Goal: Ask a question: Seek information or help from site administrators or community

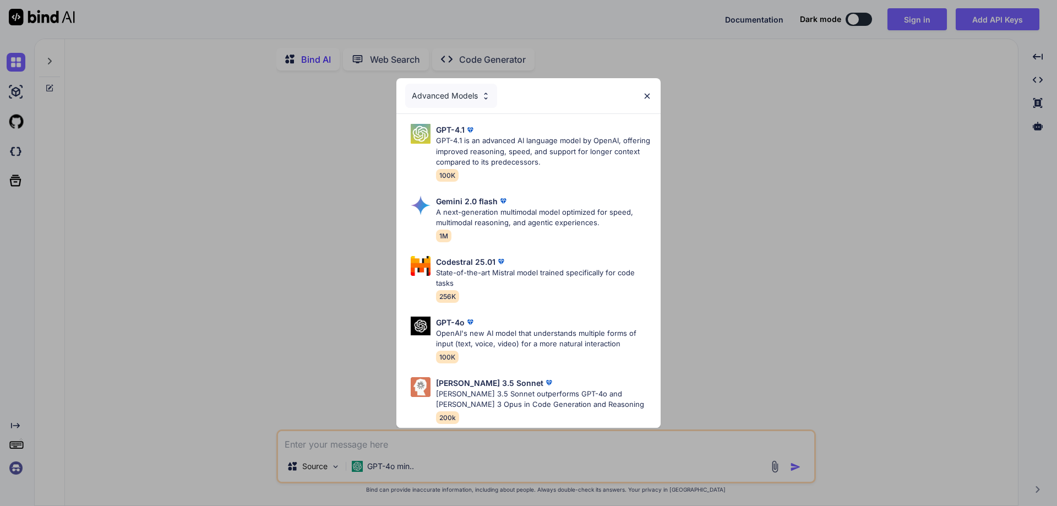
click at [648, 91] on img at bounding box center [646, 95] width 9 height 9
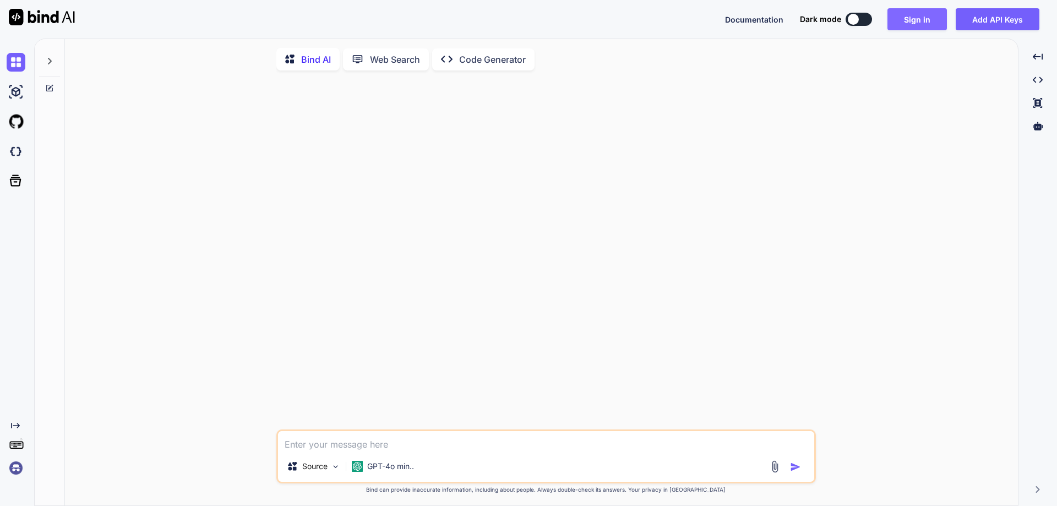
click at [912, 19] on button "Sign in" at bounding box center [916, 19] width 59 height 22
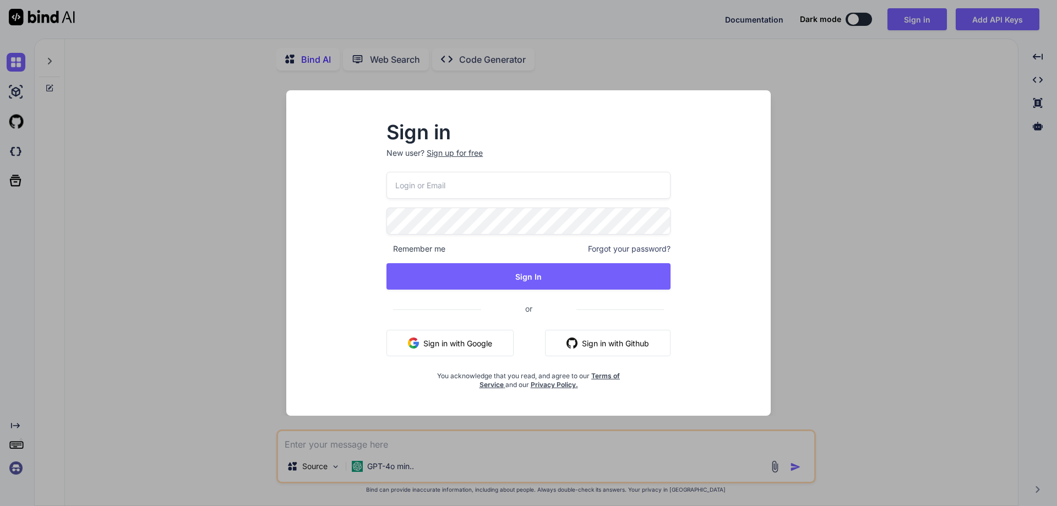
click at [497, 188] on input "email" at bounding box center [528, 185] width 284 height 27
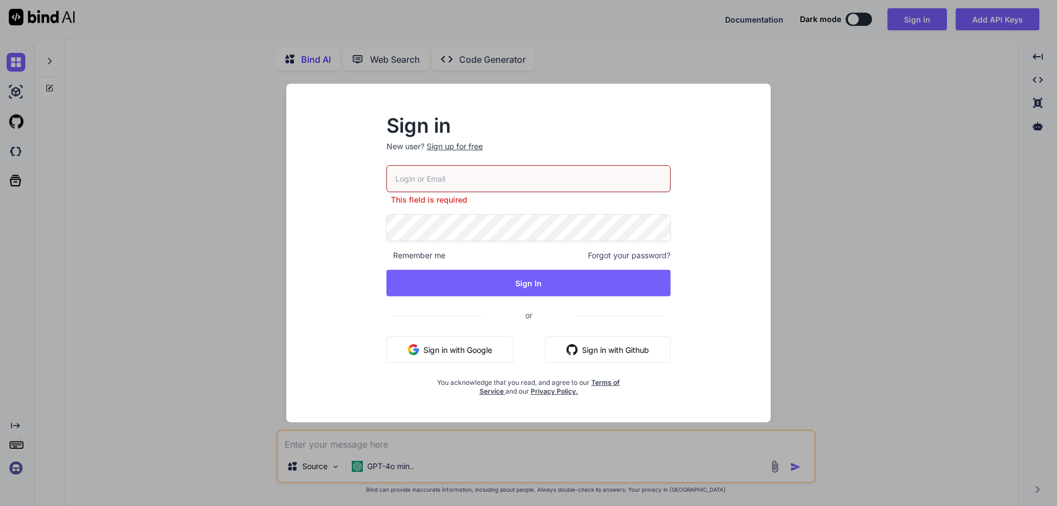
click at [520, 178] on input "email" at bounding box center [528, 178] width 284 height 27
paste input "[EMAIL_ADDRESS][DOMAIN_NAME]"
type input "[EMAIL_ADDRESS][DOMAIN_NAME]"
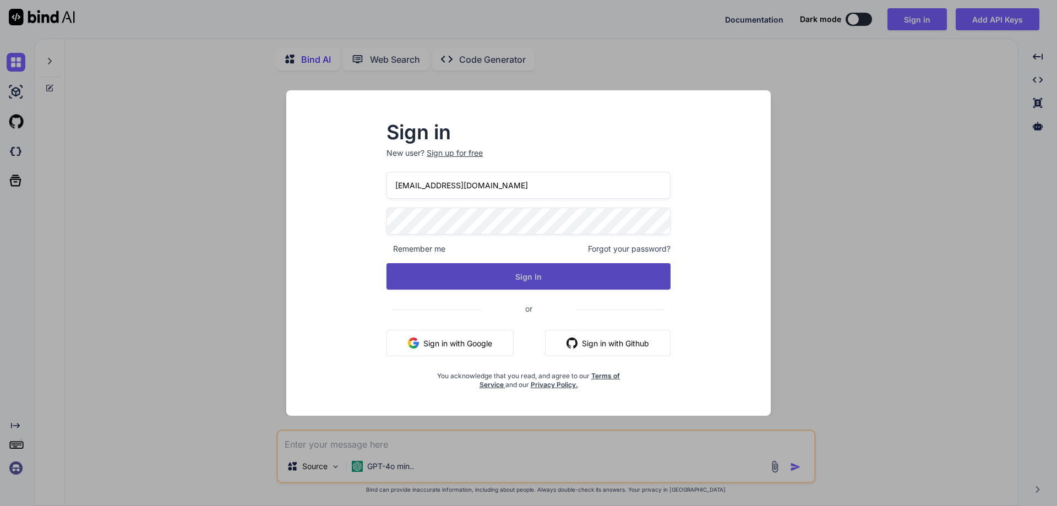
click at [515, 280] on button "Sign In" at bounding box center [528, 276] width 284 height 26
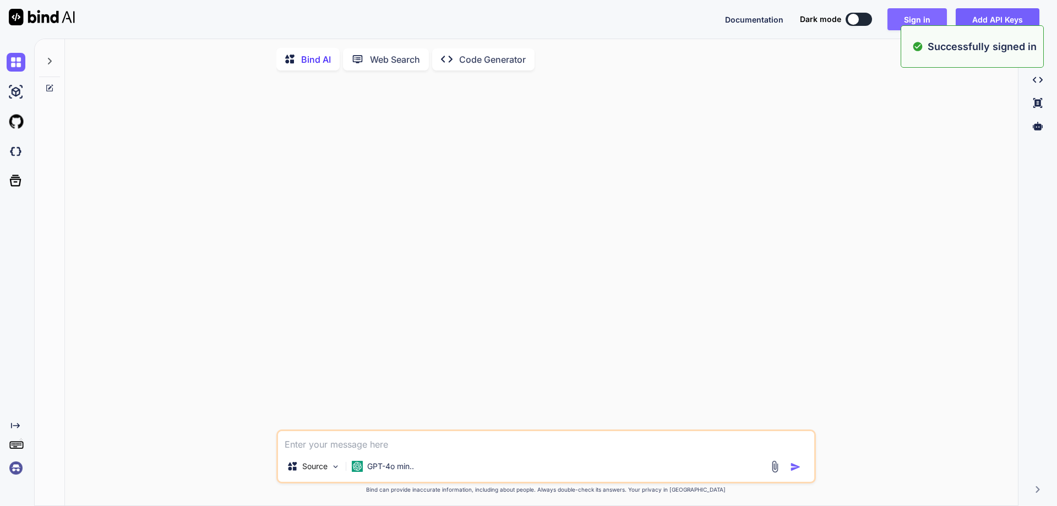
click at [916, 16] on button "Sign in" at bounding box center [916, 19] width 59 height 22
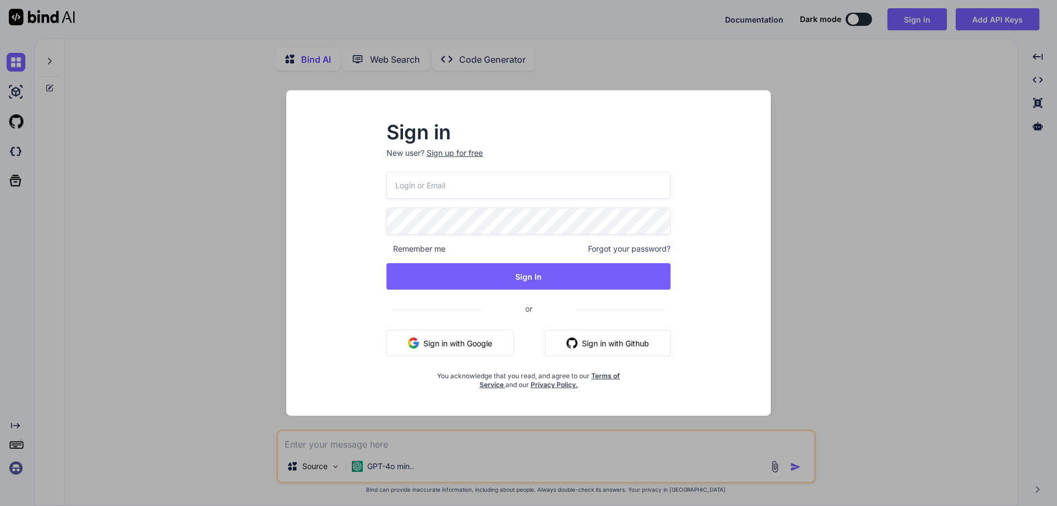
click at [439, 185] on input "email" at bounding box center [528, 185] width 284 height 27
paste input "[EMAIL_ADDRESS][DOMAIN_NAME]"
type input "[EMAIL_ADDRESS][DOMAIN_NAME]"
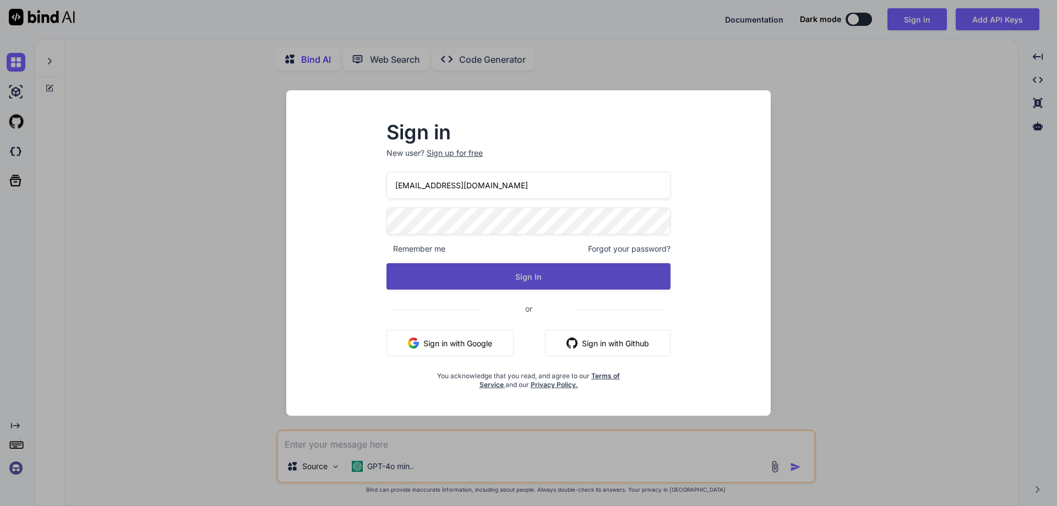
click at [518, 280] on button "Sign In" at bounding box center [528, 276] width 284 height 26
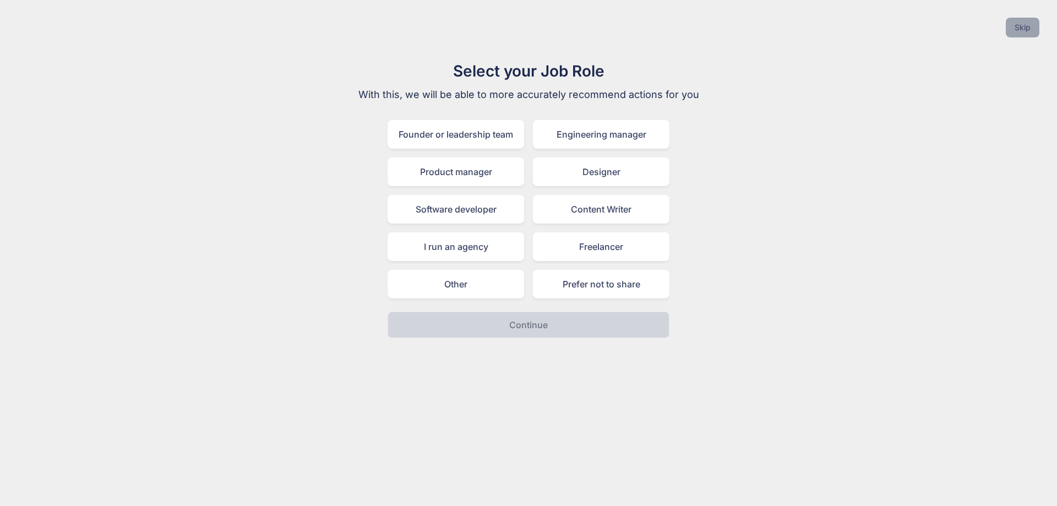
click at [1021, 29] on button "Skip" at bounding box center [1022, 28] width 34 height 20
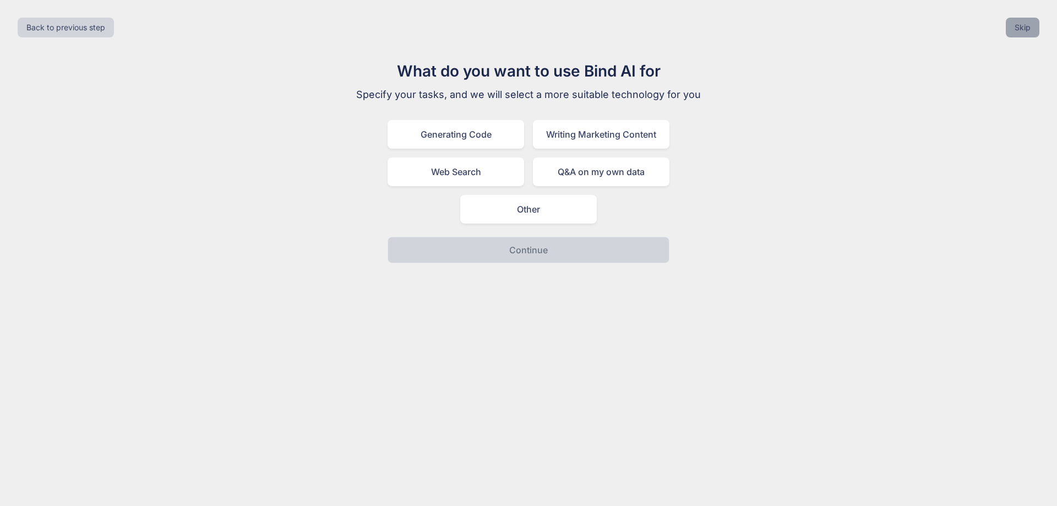
click at [1021, 29] on button "Skip" at bounding box center [1022, 28] width 34 height 20
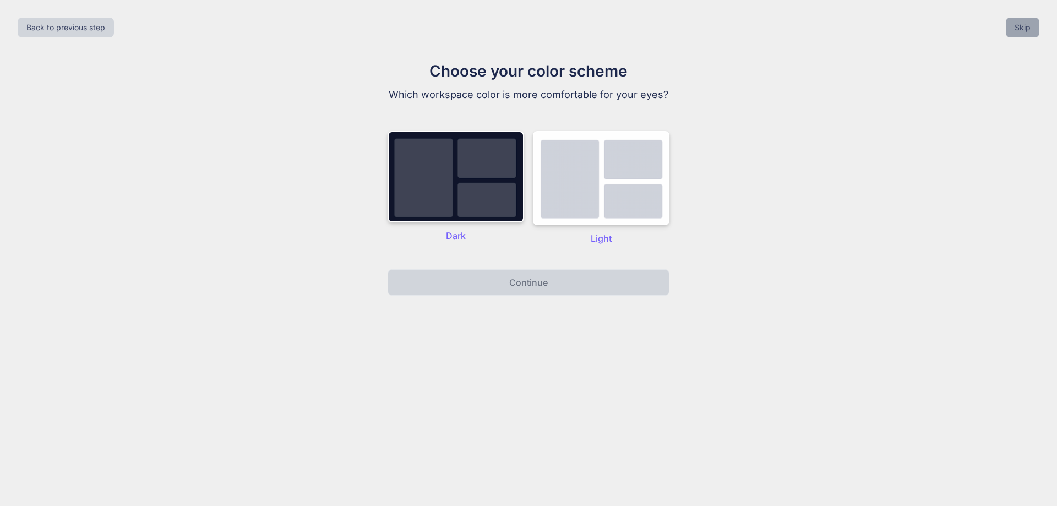
click at [1021, 29] on button "Skip" at bounding box center [1022, 28] width 34 height 20
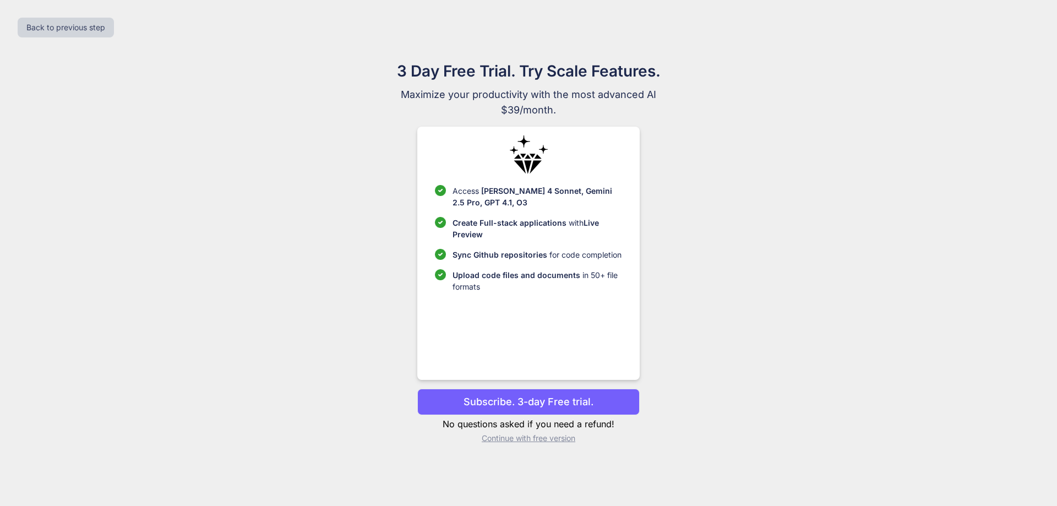
click at [518, 438] on p "Continue with free version" at bounding box center [528, 438] width 222 height 11
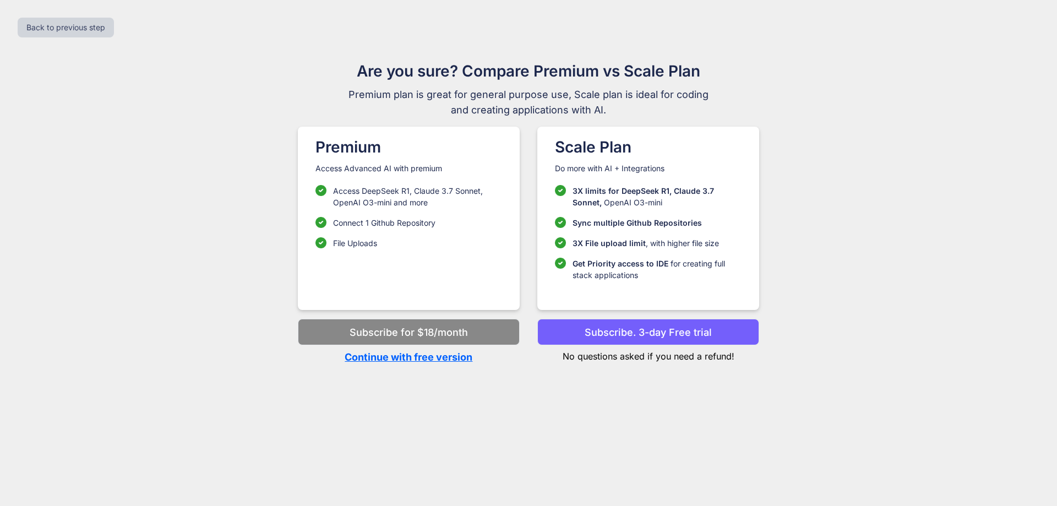
click at [406, 358] on p "Continue with free version" at bounding box center [409, 356] width 222 height 15
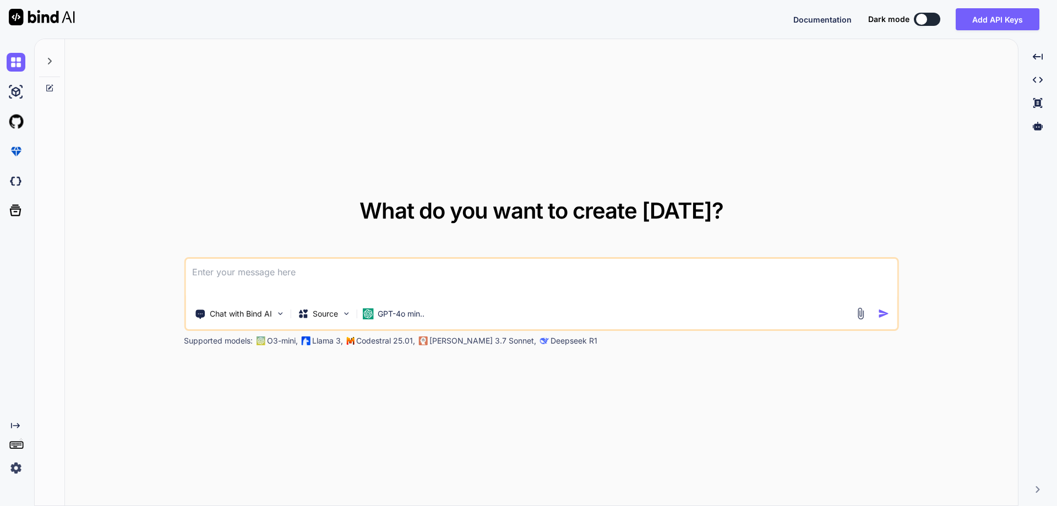
click at [245, 269] on textarea at bounding box center [541, 279] width 712 height 41
click at [247, 268] on textarea at bounding box center [541, 279] width 712 height 41
click at [296, 270] on textarea at bounding box center [541, 279] width 712 height 41
paste textarea "builder.Services.AddTransient<IDataSourceWizardConnectionStringsProvider, LAW_R…"
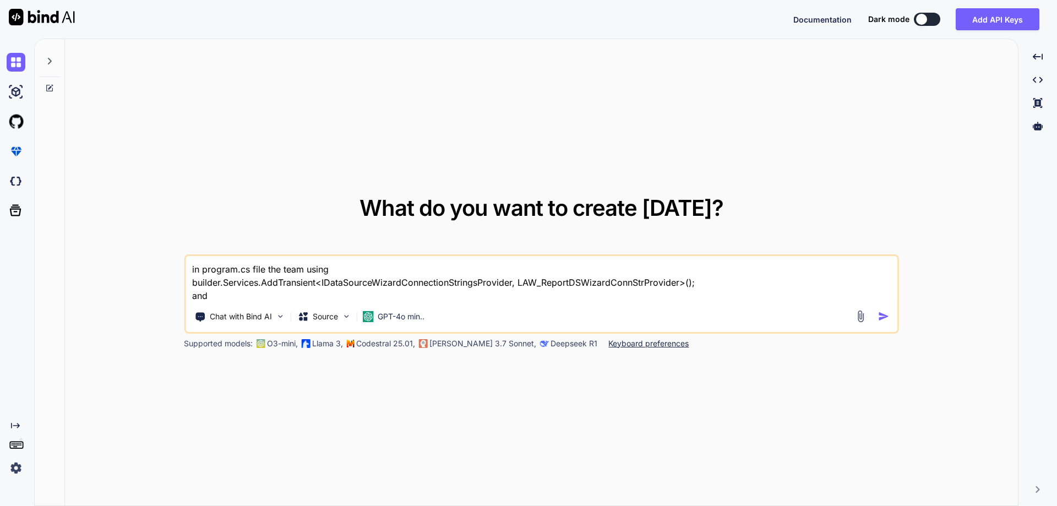
click at [238, 298] on textarea "in program.cs file the team using builder.Services.AddTransient<IDataSourceWiza…" at bounding box center [541, 279] width 712 height 46
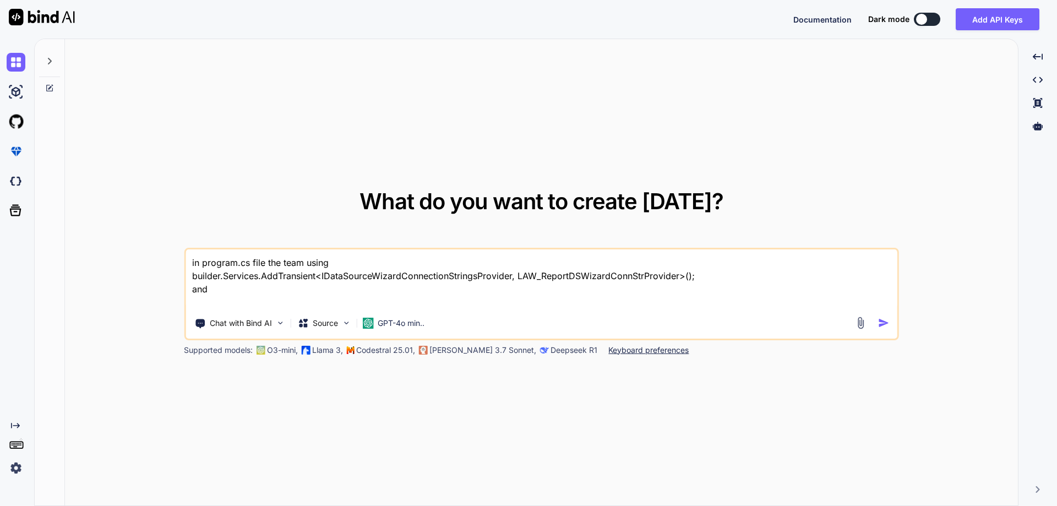
paste textarea "builder.Services.AddSingleton<IActionContextAccessor, ActionContextAccessor>();"
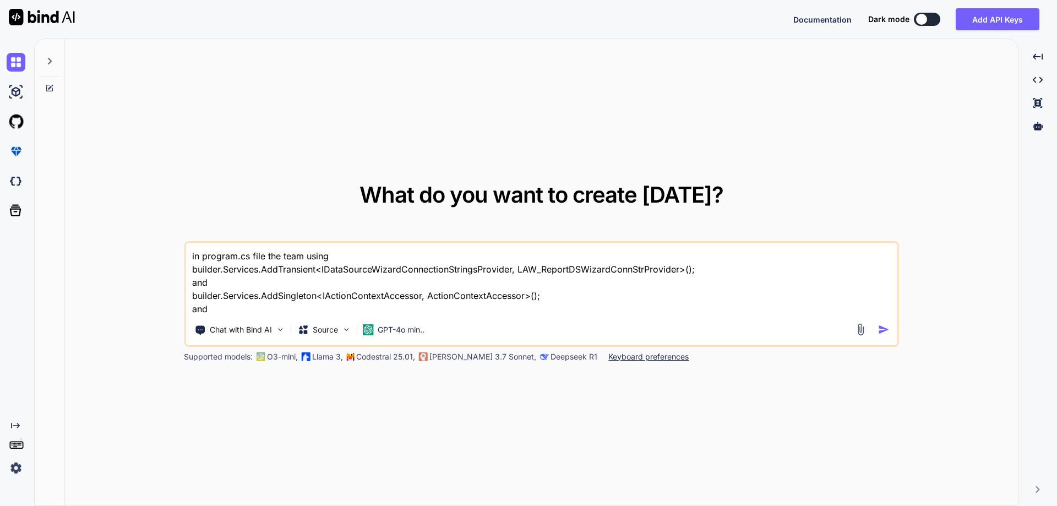
click at [225, 315] on textarea "in program.cs file the team using builder.Services.AddTransient<IDataSourceWiza…" at bounding box center [541, 279] width 712 height 73
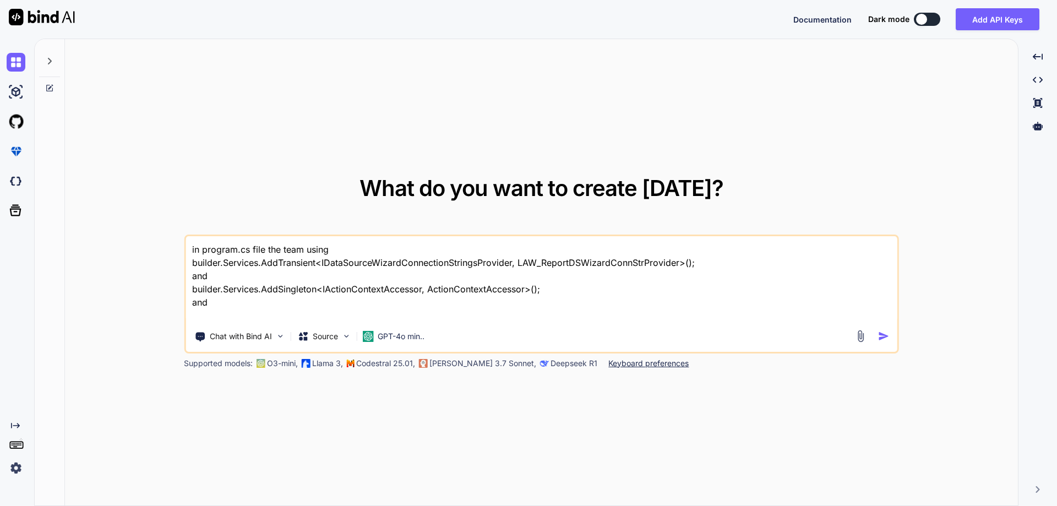
paste textarea "builder.Services.AddScoped<Auth0AuthorizationHelper>();"
click at [340, 251] on textarea "in program.cs file the team using builder.Services.AddTransient<IDataSourceWiza…" at bounding box center [541, 279] width 712 height 86
type textarea "in program.cs file the team using, Is this correct? builder.Services.AddTransie…"
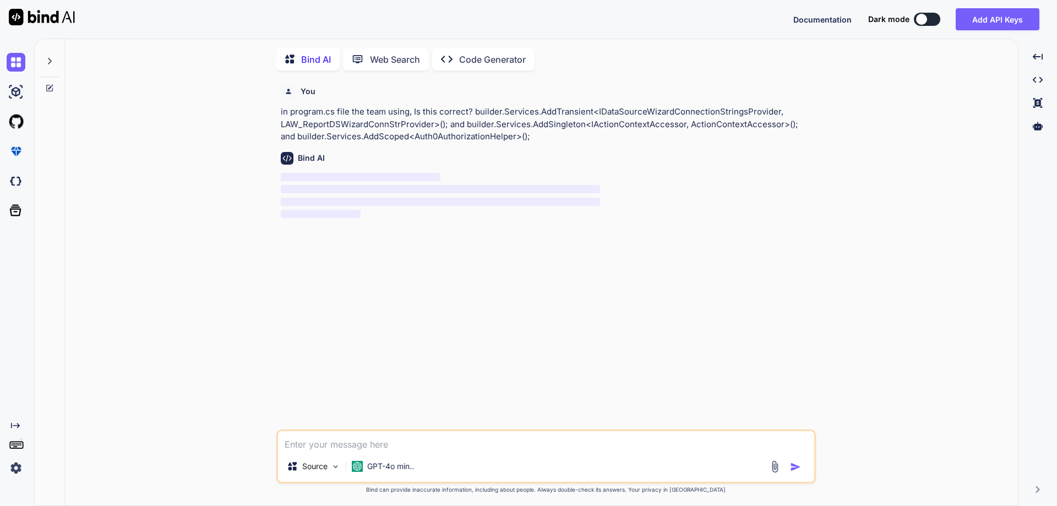
scroll to position [4, 0]
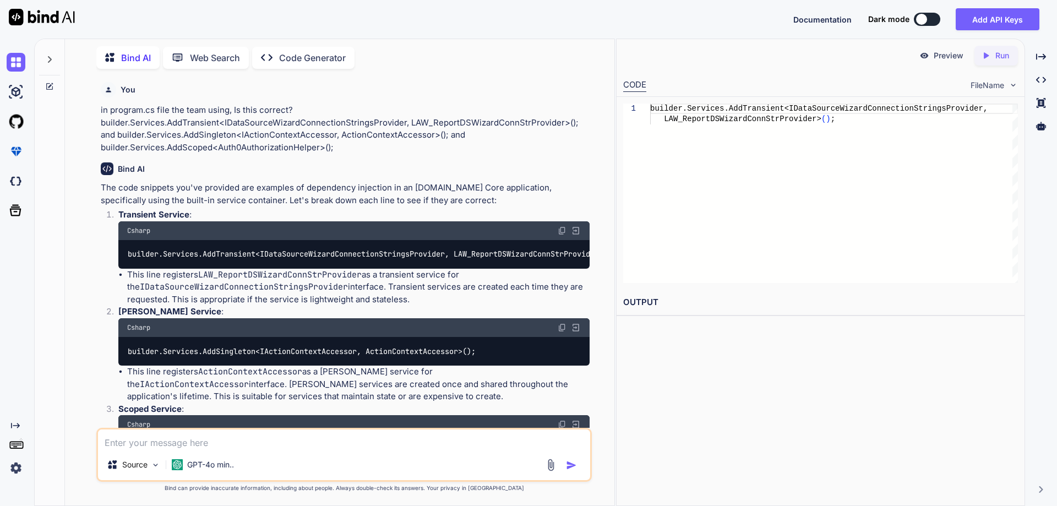
click at [384, 306] on li "This line registers LAW_ReportDSWizardConnStrProvider as a transient service fo…" at bounding box center [358, 287] width 462 height 37
click at [414, 305] on li "This line registers LAW_ReportDSWizardConnStrProvider as a transient service fo…" at bounding box center [358, 287] width 462 height 37
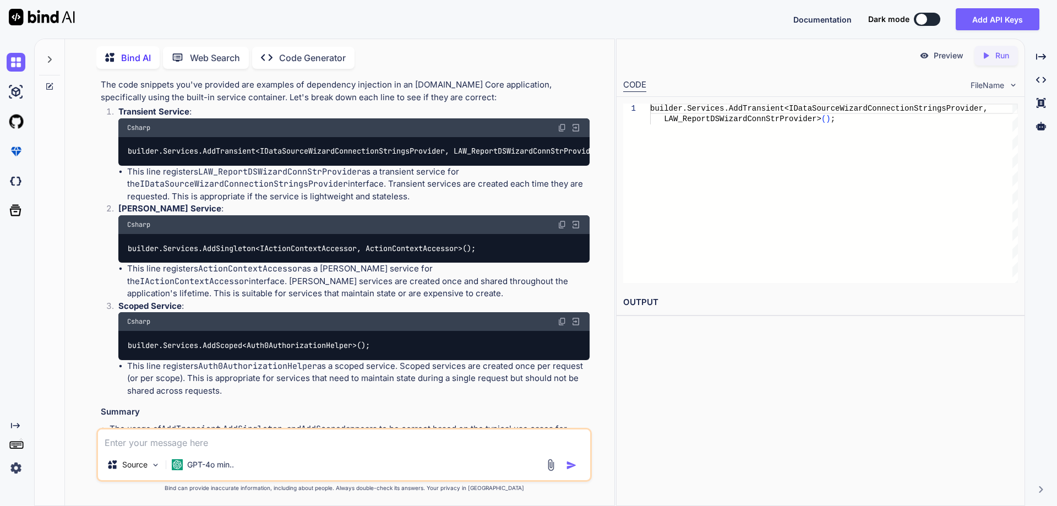
scroll to position [110, 0]
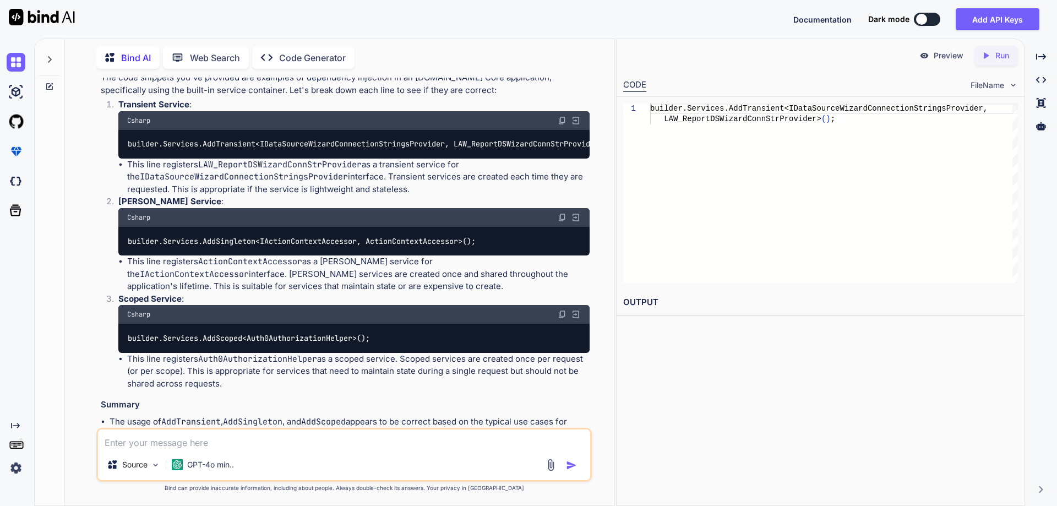
click at [297, 293] on li "This line registers ActionContextAccessor as a [PERSON_NAME] service for the IA…" at bounding box center [358, 273] width 462 height 37
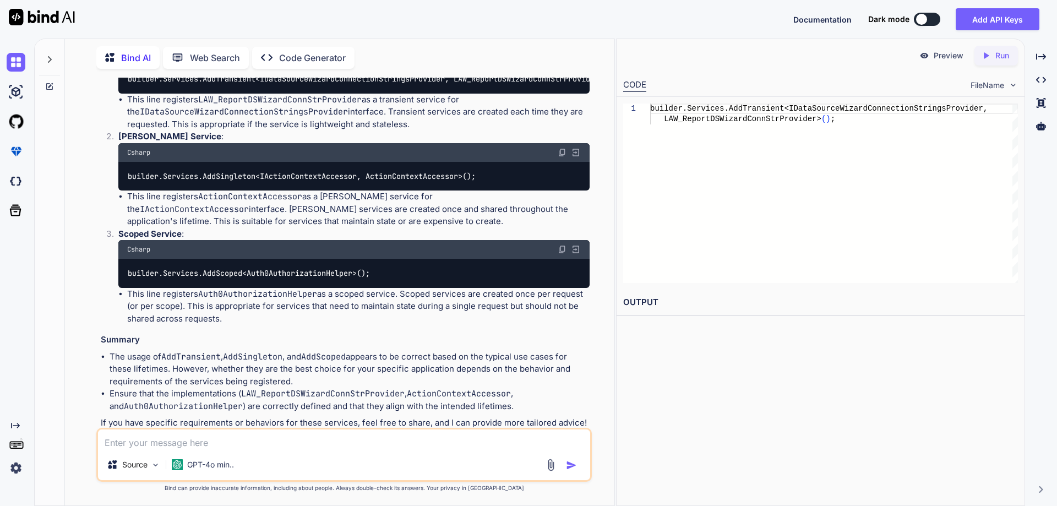
scroll to position [203, 0]
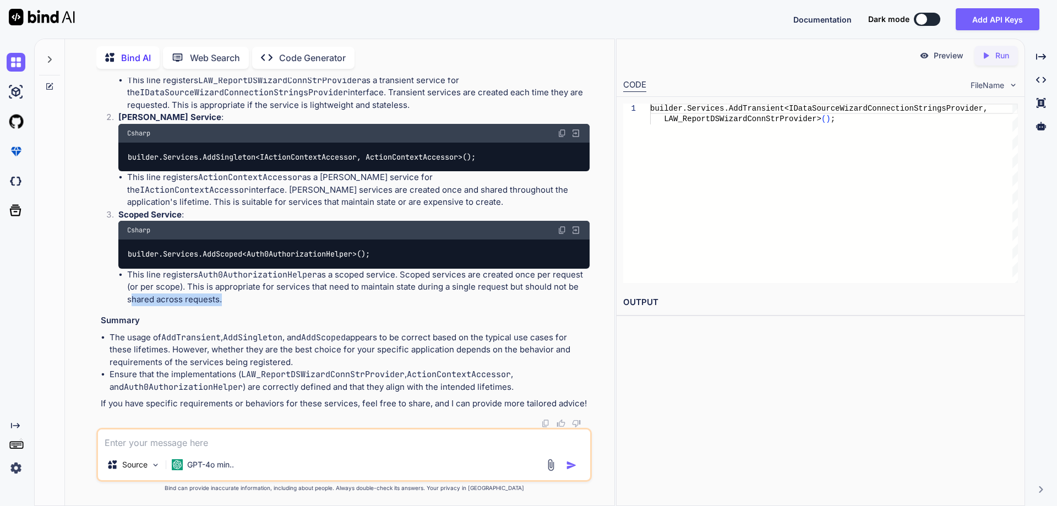
drag, startPoint x: 127, startPoint y: 300, endPoint x: 217, endPoint y: 297, distance: 90.3
click at [217, 297] on li "This line registers Auth0AuthorizationHelper as a scoped service. Scoped servic…" at bounding box center [358, 287] width 462 height 37
click at [512, 389] on li "Ensure that the implementations ( LAW_ReportDSWizardConnStrProvider , ActionCon…" at bounding box center [350, 380] width 480 height 25
click at [237, 446] on textarea at bounding box center [344, 439] width 492 height 20
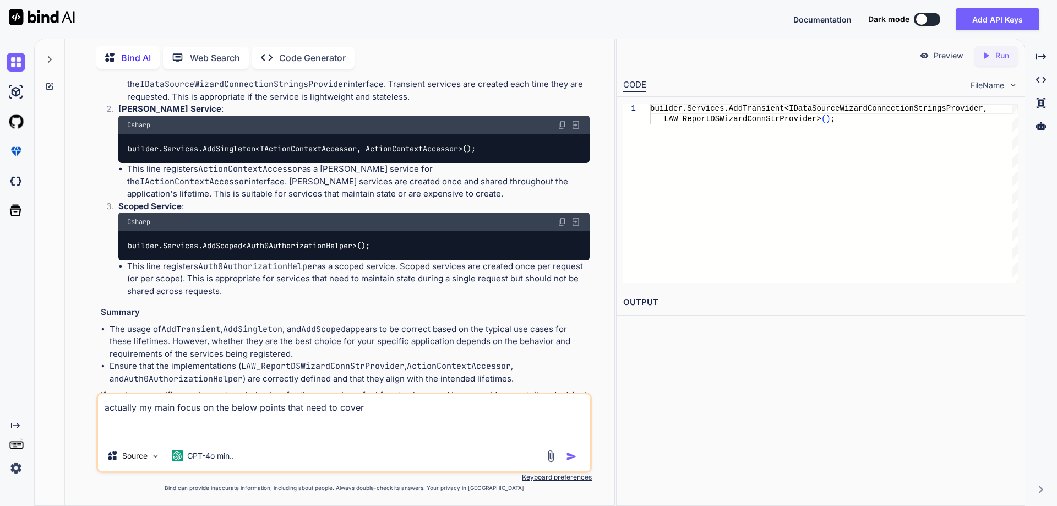
paste textarea "Security Enhancement • Options to make the overall application more secure. • O…"
type textarea "actually my main focus on the below points that need to cover Security Enhancem…"
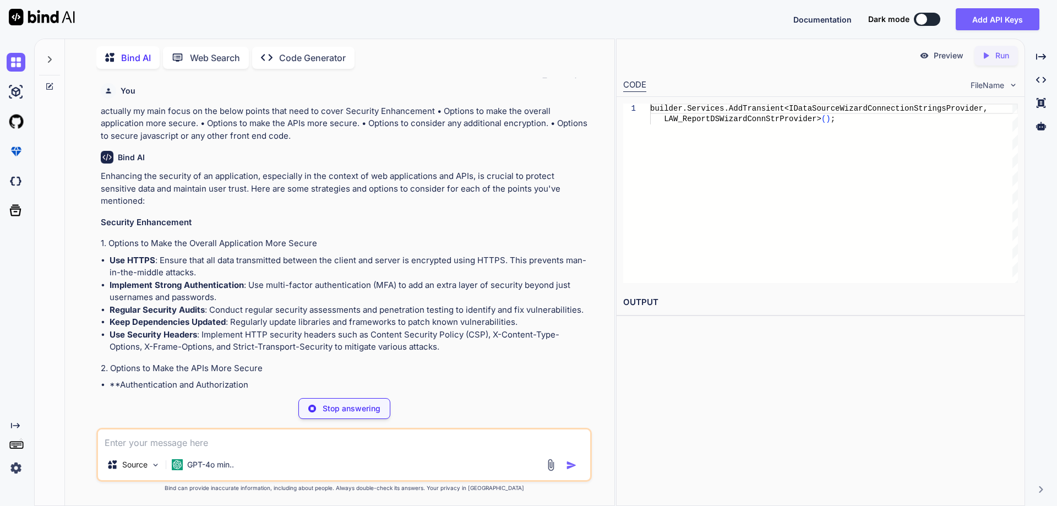
scroll to position [544, 0]
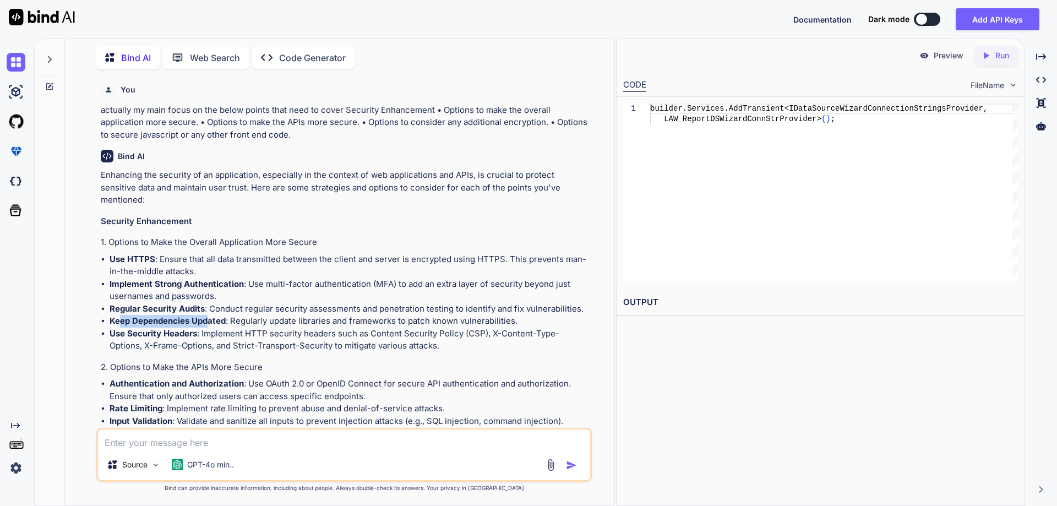
drag, startPoint x: 122, startPoint y: 318, endPoint x: 208, endPoint y: 319, distance: 85.8
click at [208, 319] on strong "Keep Dependencies Updated" at bounding box center [168, 320] width 116 height 10
drag, startPoint x: 113, startPoint y: 327, endPoint x: 193, endPoint y: 331, distance: 80.4
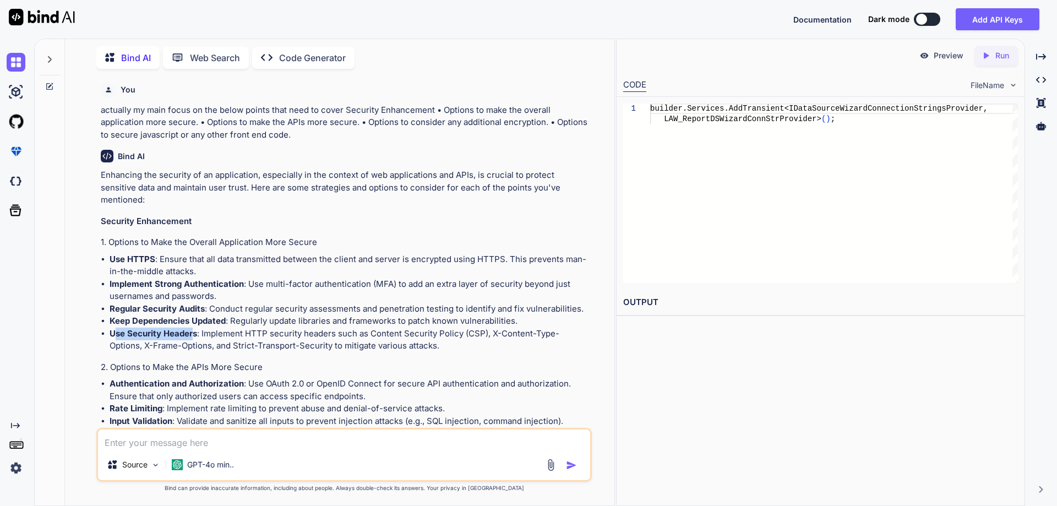
click at [193, 331] on strong "Use Security Headers" at bounding box center [153, 333] width 87 height 10
click at [229, 328] on li "Use Security Headers : Implement HTTP security headers such as Content Security…" at bounding box center [350, 339] width 480 height 25
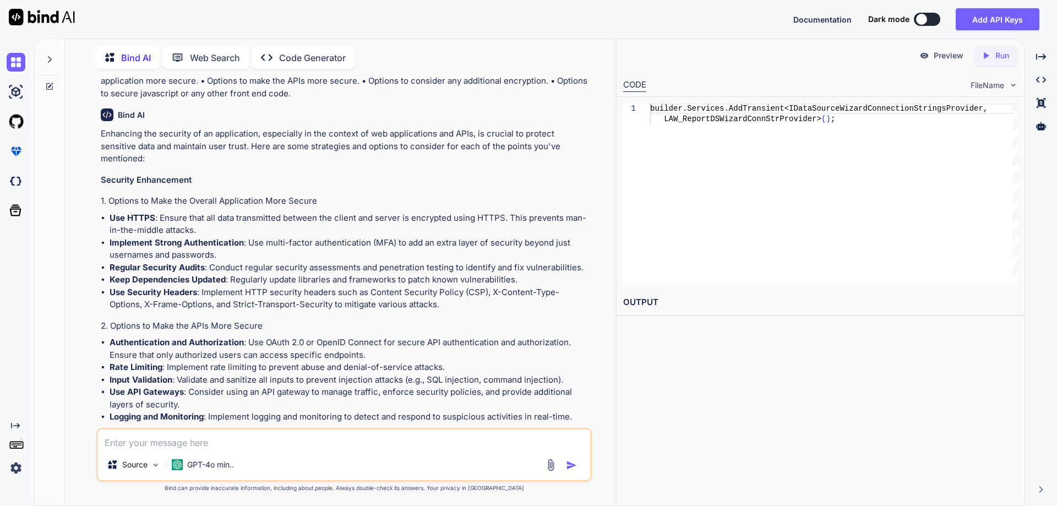
scroll to position [709, 0]
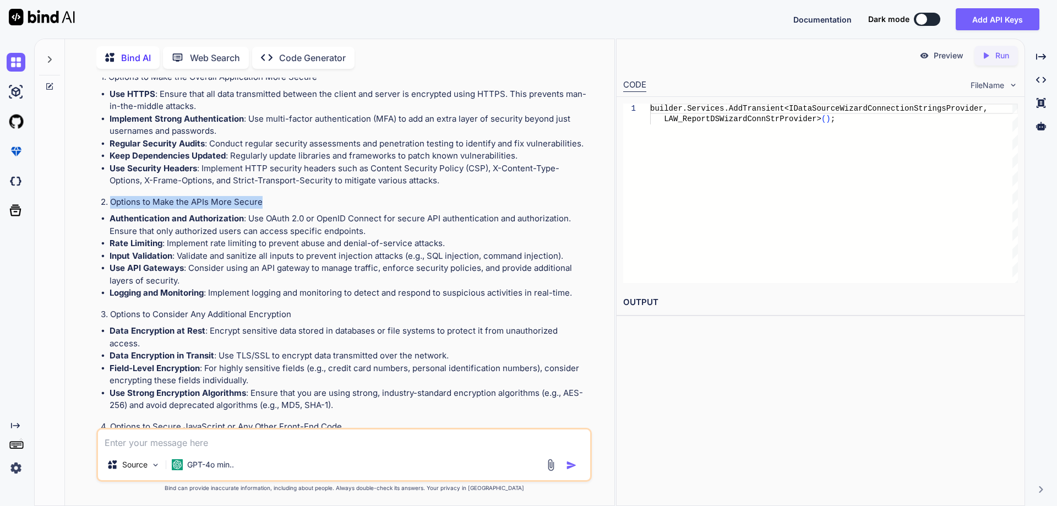
drag, startPoint x: 111, startPoint y: 198, endPoint x: 293, endPoint y: 197, distance: 182.7
click at [293, 197] on h4 "2. Options to Make the APIs More Secure" at bounding box center [345, 202] width 489 height 13
drag, startPoint x: 111, startPoint y: 240, endPoint x: 203, endPoint y: 244, distance: 92.5
click at [203, 244] on li "Rate Limiting : Implement rate limiting to prevent abuse and denial-of-service …" at bounding box center [350, 243] width 480 height 13
drag, startPoint x: 122, startPoint y: 249, endPoint x: 205, endPoint y: 249, distance: 83.1
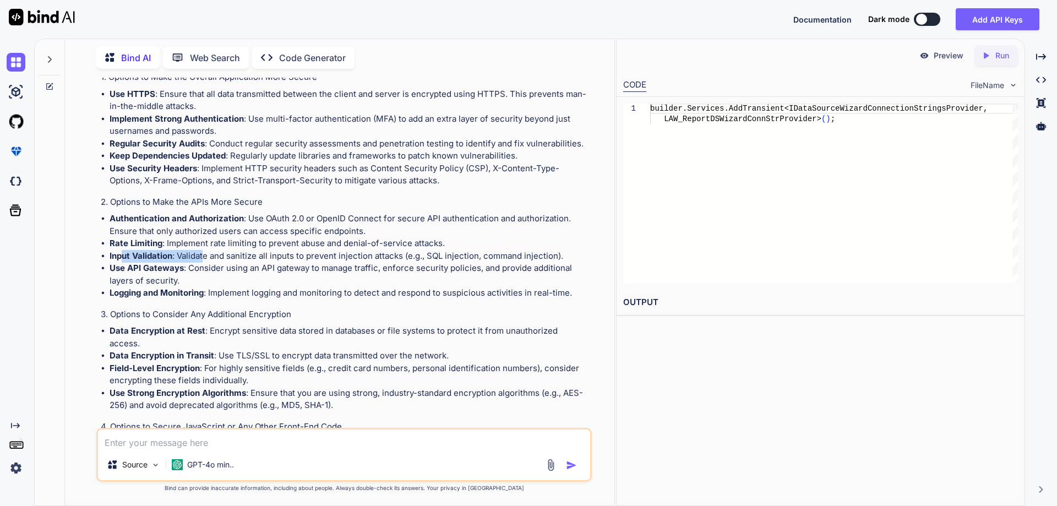
click at [205, 250] on li "Input Validation : Validate and sanitize all inputs to prevent injection attack…" at bounding box center [350, 256] width 480 height 13
drag, startPoint x: 116, startPoint y: 262, endPoint x: 217, endPoint y: 265, distance: 100.7
click at [217, 265] on li "Use API Gateways : Consider using an API gateway to manage traffic, enforce sec…" at bounding box center [350, 274] width 480 height 25
drag, startPoint x: 108, startPoint y: 287, endPoint x: 227, endPoint y: 289, distance: 119.4
click at [227, 289] on ul "Authentication and Authorization : Use OAuth 2.0 or OpenID Connect for secure A…" at bounding box center [345, 255] width 489 height 87
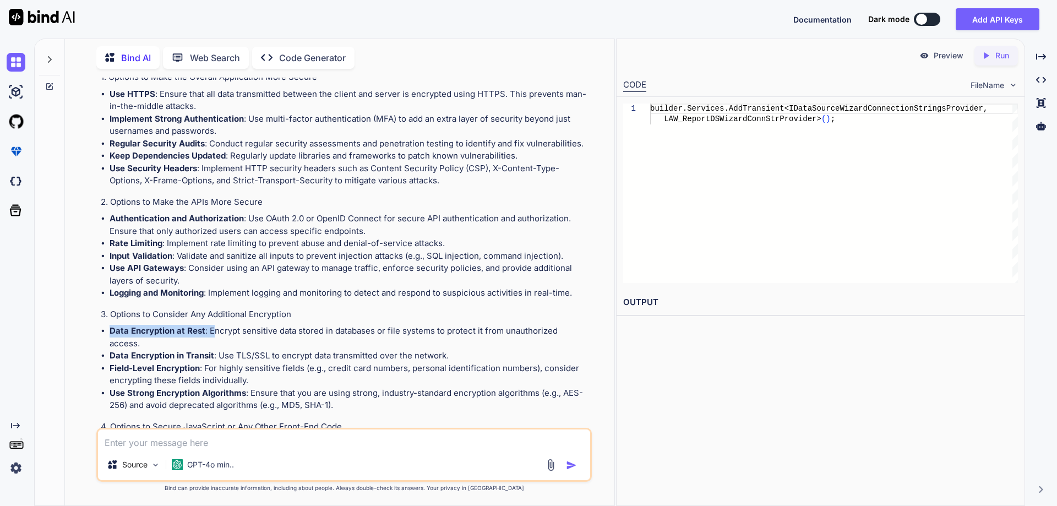
drag, startPoint x: 106, startPoint y: 331, endPoint x: 214, endPoint y: 331, distance: 107.9
click at [214, 331] on ul "Data Encryption at Rest : Encrypt sensitive data stored in databases or file sy…" at bounding box center [345, 368] width 489 height 87
drag, startPoint x: 113, startPoint y: 338, endPoint x: 217, endPoint y: 340, distance: 104.0
click at [217, 349] on li "Data Encryption in Transit : Use TLS/SSL to encrypt data transmitted over the n…" at bounding box center [350, 355] width 480 height 13
drag, startPoint x: 108, startPoint y: 350, endPoint x: 216, endPoint y: 353, distance: 108.5
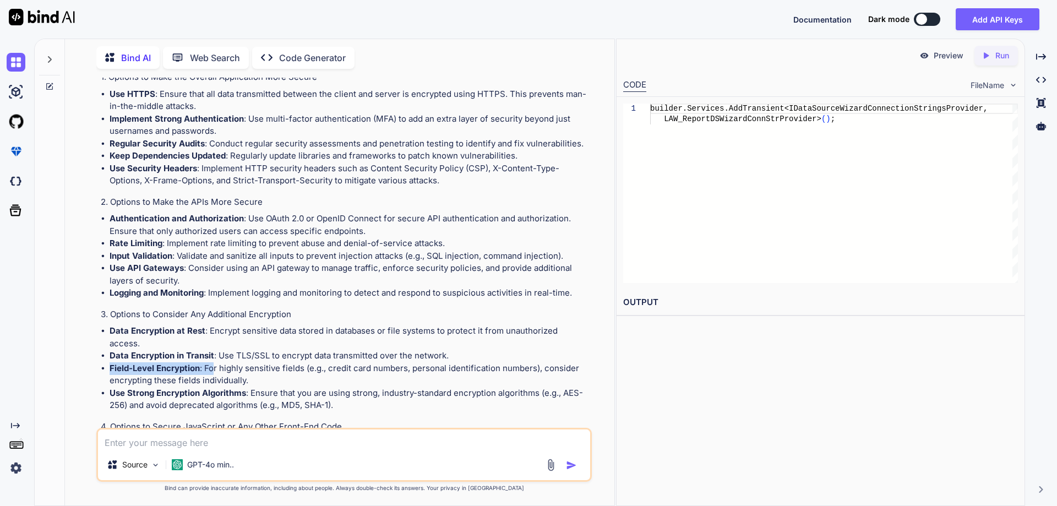
click at [216, 353] on ul "Data Encryption at Rest : Encrypt sensitive data stored in databases or file sy…" at bounding box center [345, 368] width 489 height 87
drag, startPoint x: 110, startPoint y: 379, endPoint x: 258, endPoint y: 379, distance: 148.6
click at [258, 387] on li "Use Strong Encryption Algorithms : Ensure that you are using strong, industry-s…" at bounding box center [350, 399] width 480 height 25
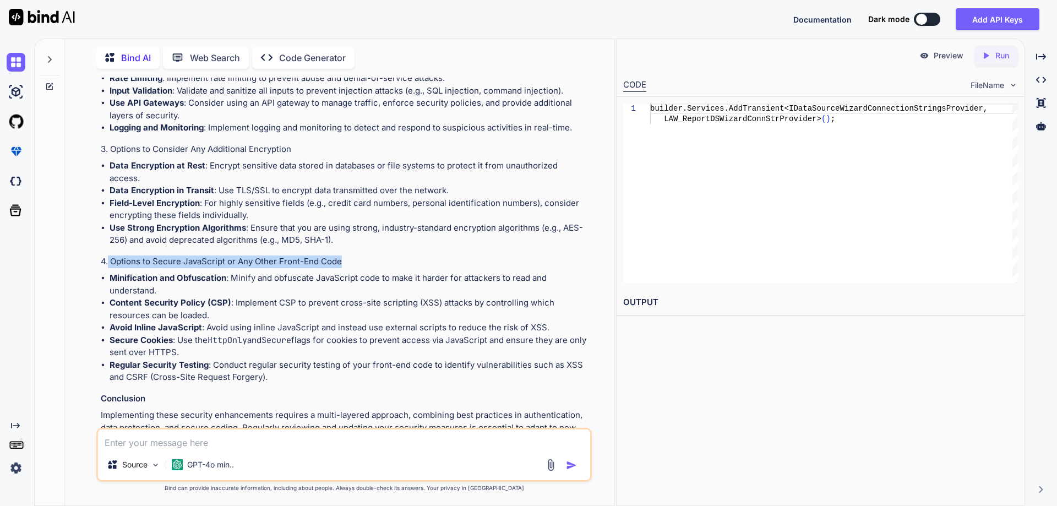
drag, startPoint x: 109, startPoint y: 245, endPoint x: 382, endPoint y: 244, distance: 273.5
click at [382, 255] on h4 "4. Options to Secure JavaScript or Any Other Front-End Code" at bounding box center [345, 261] width 489 height 13
drag, startPoint x: 110, startPoint y: 261, endPoint x: 233, endPoint y: 262, distance: 123.3
click at [233, 272] on li "Minification and Obfuscation : Minify and obfuscate JavaScript code to make it …" at bounding box center [350, 284] width 480 height 25
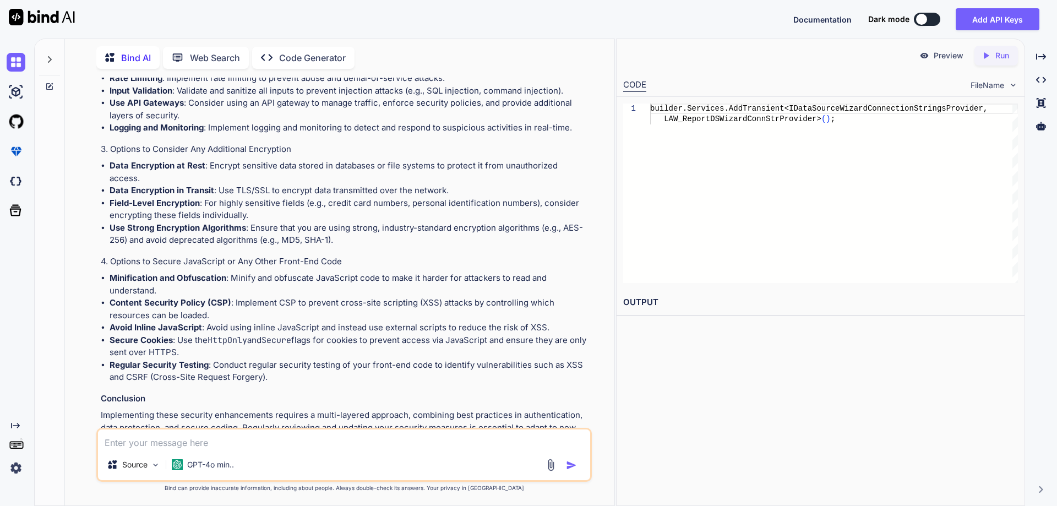
click at [136, 274] on li "Minification and Obfuscation : Minify and obfuscate JavaScript code to make it …" at bounding box center [350, 284] width 480 height 25
click at [126, 297] on strong "Content Security Policy (CSP)" at bounding box center [171, 302] width 122 height 10
click at [168, 297] on strong "Content Security Policy (CSP)" at bounding box center [171, 302] width 122 height 10
click at [267, 297] on li "Content Security Policy (CSP) : Implement CSP to prevent cross-site scripting (…" at bounding box center [350, 309] width 480 height 25
drag, startPoint x: 124, startPoint y: 310, endPoint x: 172, endPoint y: 311, distance: 48.4
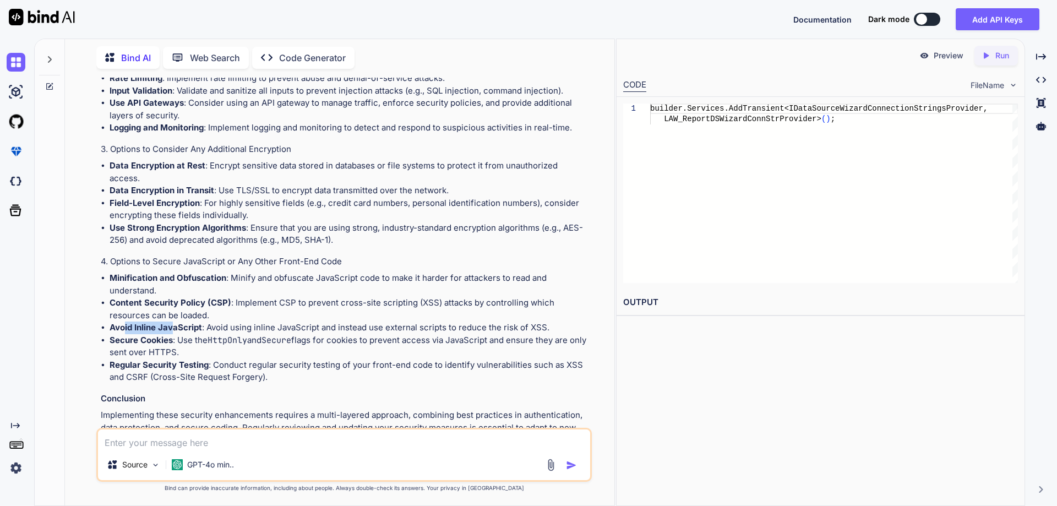
click at [172, 322] on strong "Avoid Inline JavaScript" at bounding box center [156, 327] width 92 height 10
drag, startPoint x: 111, startPoint y: 324, endPoint x: 171, endPoint y: 322, distance: 59.5
click at [171, 335] on strong "Secure Cookies" at bounding box center [141, 340] width 63 height 10
drag, startPoint x: 110, startPoint y: 349, endPoint x: 189, endPoint y: 348, distance: 78.7
click at [189, 359] on strong "Regular Security Testing" at bounding box center [159, 364] width 99 height 10
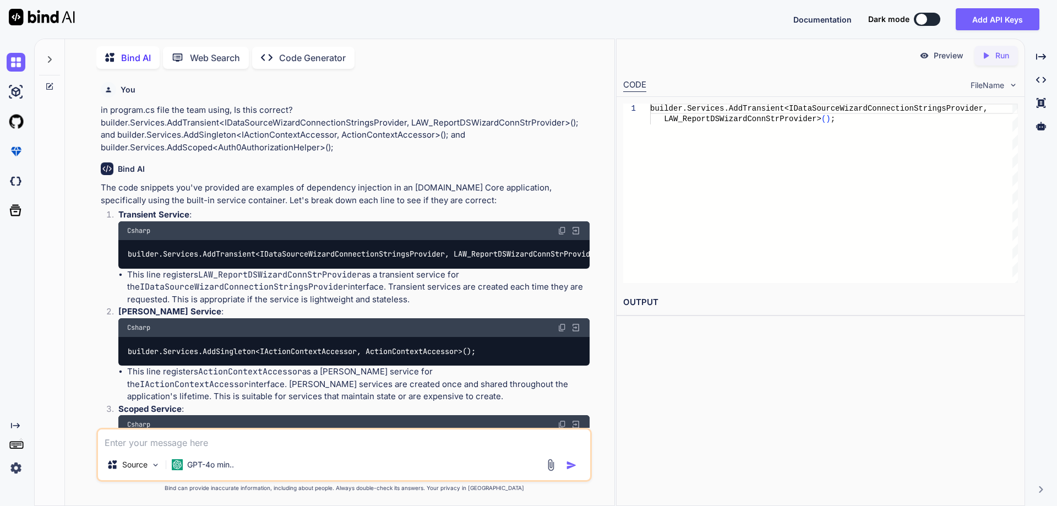
scroll to position [330, 0]
